Goal: Information Seeking & Learning: Learn about a topic

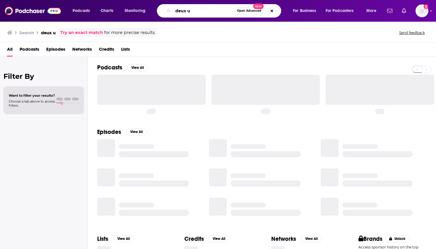
click at [183, 9] on input "deux u" at bounding box center [203, 10] width 61 height 9
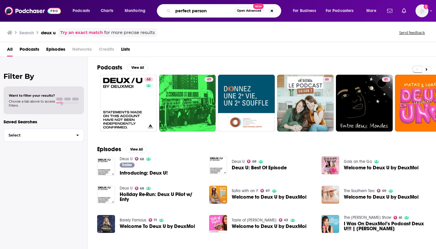
type input "perfect person"
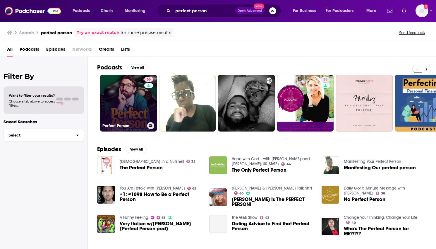
click at [126, 107] on link "65 Perfect Person" at bounding box center [128, 103] width 57 height 57
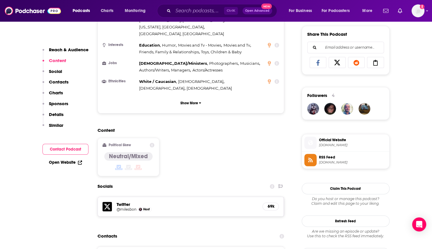
scroll to position [364, 0]
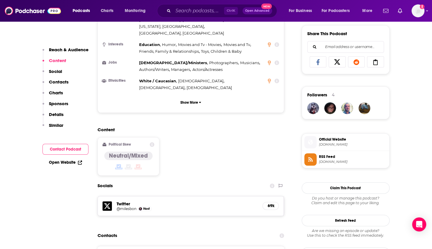
click at [61, 73] on p "Social" at bounding box center [55, 71] width 13 height 6
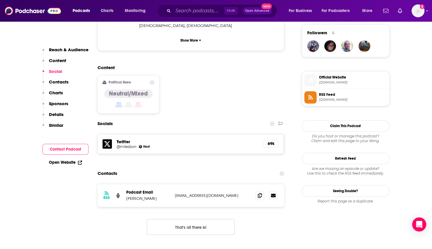
click at [61, 83] on p "Contacts" at bounding box center [59, 82] width 20 height 6
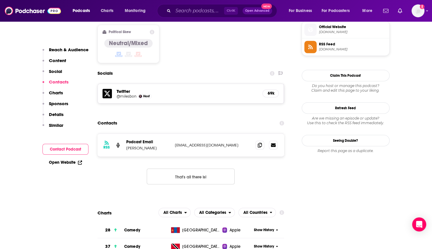
scroll to position [476, 0]
click at [60, 92] on p "Charts" at bounding box center [56, 93] width 14 height 6
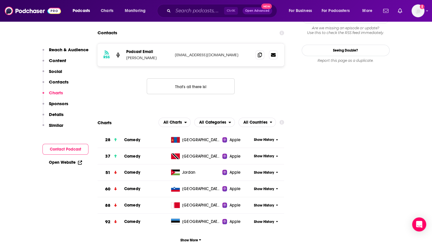
click at [60, 103] on p "Sponsors" at bounding box center [58, 104] width 19 height 6
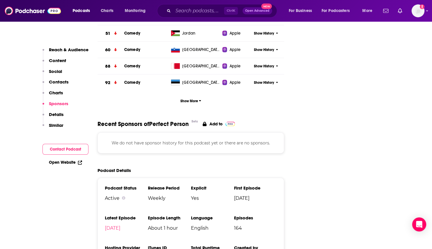
scroll to position [708, 0]
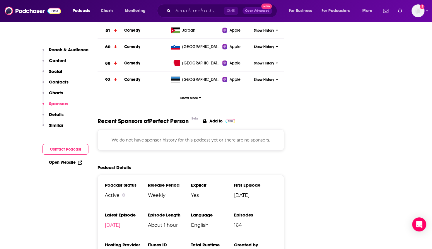
click at [58, 112] on p "Details" at bounding box center [56, 115] width 15 height 6
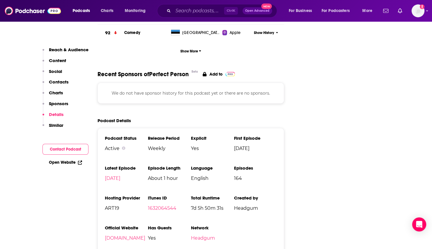
click at [57, 127] on p "Similar" at bounding box center [56, 125] width 14 height 6
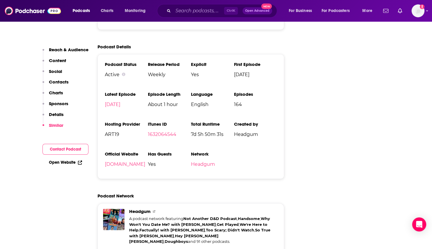
scroll to position [828, 0]
click at [120, 216] on img "Headgum" at bounding box center [122, 221] width 10 height 10
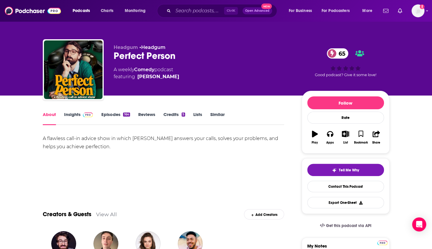
click at [71, 112] on link "Insights" at bounding box center [78, 118] width 29 height 13
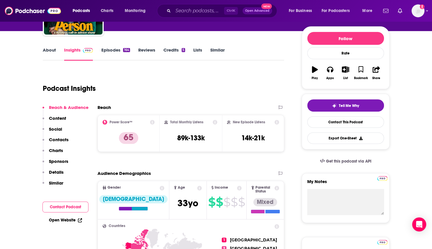
scroll to position [64, 0]
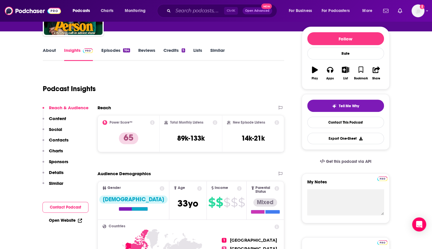
click at [175, 52] on link "Credits 5" at bounding box center [174, 53] width 22 height 13
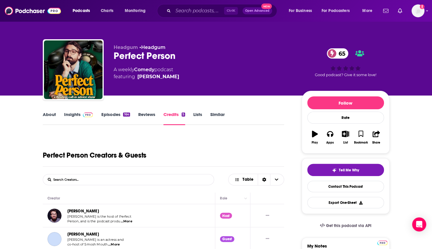
scroll to position [81, 0]
